Goal: Information Seeking & Learning: Learn about a topic

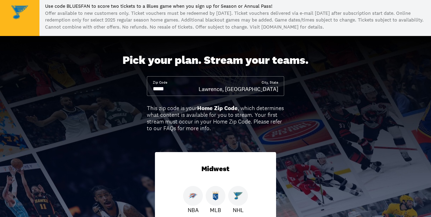
scroll to position [42, 0]
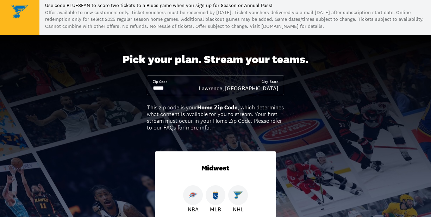
drag, startPoint x: 179, startPoint y: 88, endPoint x: 150, endPoint y: 89, distance: 28.9
click at [150, 89] on div "Zip Code City, [GEOGRAPHIC_DATA], [GEOGRAPHIC_DATA]" at bounding box center [215, 85] width 137 height 20
drag, startPoint x: 172, startPoint y: 91, endPoint x: 154, endPoint y: 86, distance: 19.4
click at [154, 86] on input at bounding box center [176, 88] width 46 height 8
drag, startPoint x: 170, startPoint y: 87, endPoint x: 155, endPoint y: 89, distance: 15.6
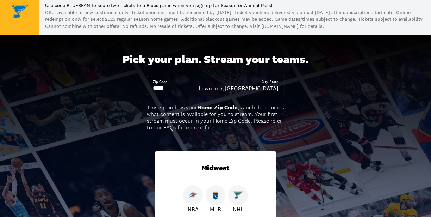
click at [155, 89] on input at bounding box center [176, 88] width 46 height 8
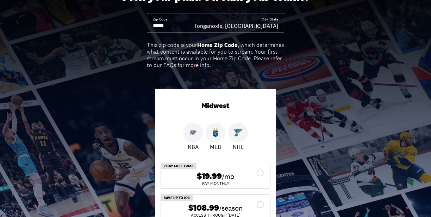
scroll to position [153, 0]
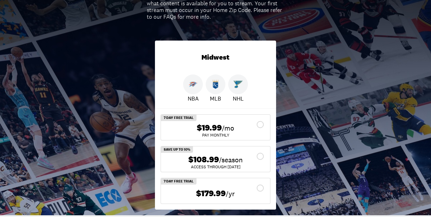
type input "*****"
click at [240, 86] on img at bounding box center [238, 84] width 9 height 9
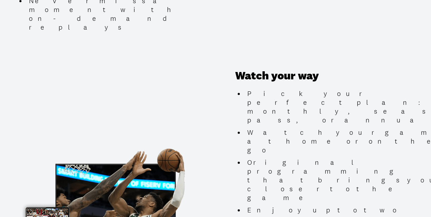
scroll to position [723, 0]
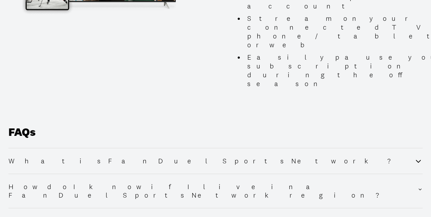
scroll to position [949, 0]
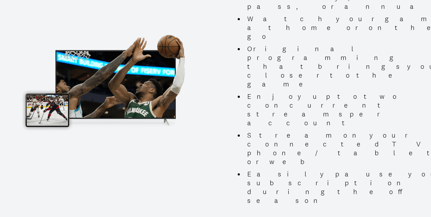
scroll to position [828, 0]
